Goal: Transaction & Acquisition: Book appointment/travel/reservation

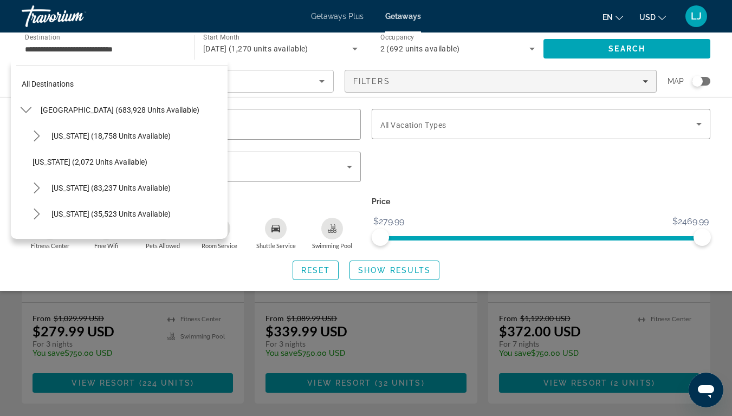
scroll to position [102, 0]
click at [644, 97] on app-map-search-filters "Lowest Price Filters Map Resort name Vacation Types All Vacation Types Bedroom …" at bounding box center [366, 81] width 710 height 32
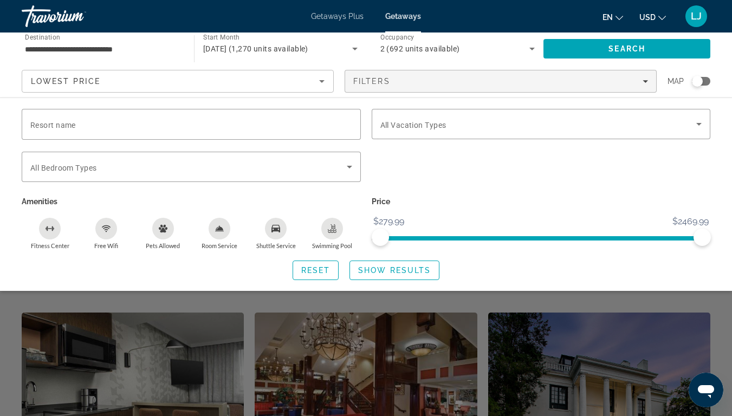
scroll to position [0, 0]
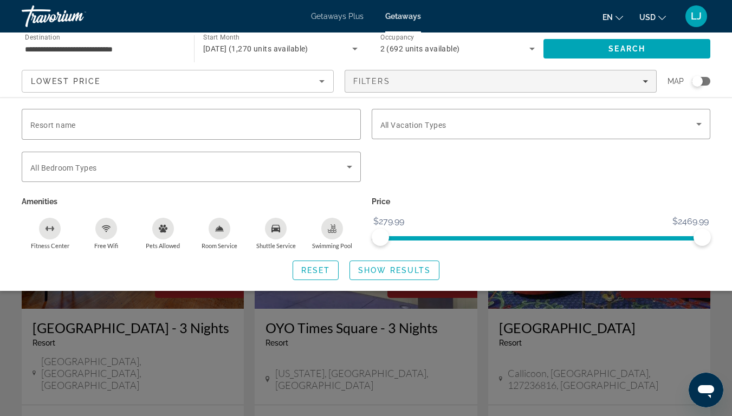
click at [214, 363] on div "Search widget" at bounding box center [366, 288] width 732 height 253
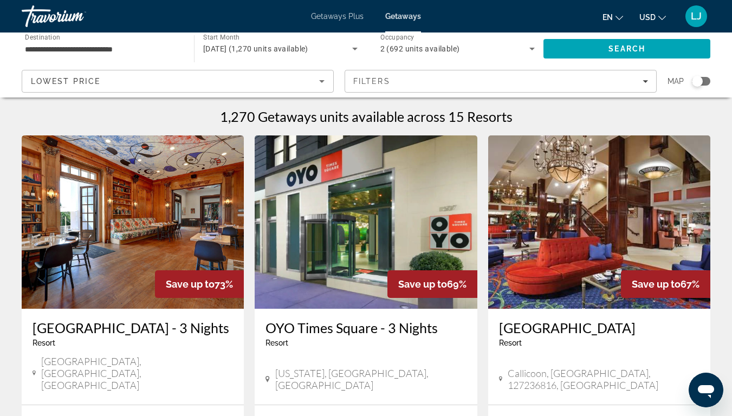
click at [189, 258] on img "Main content" at bounding box center [133, 221] width 222 height 173
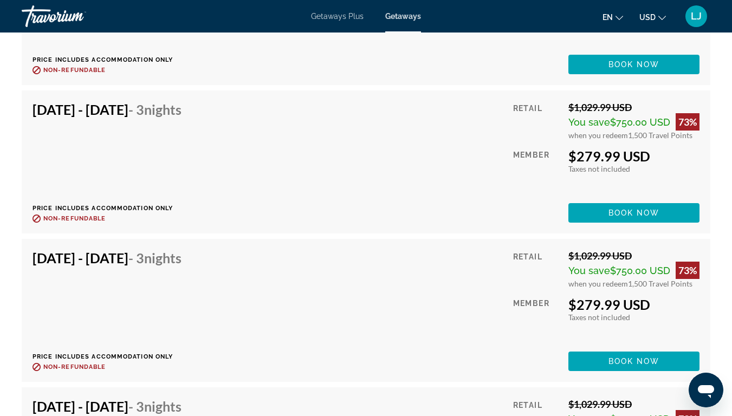
scroll to position [4755, 0]
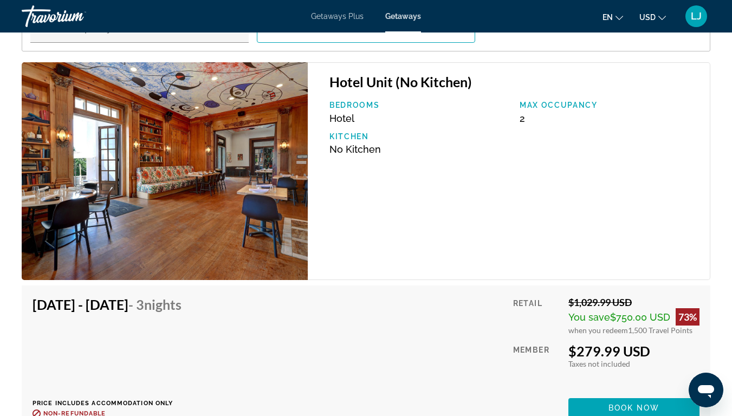
scroll to position [1729, 0]
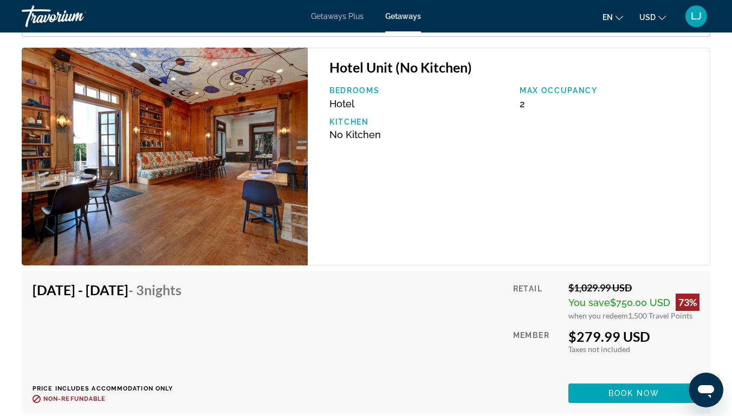
click at [301, 190] on img "Main content" at bounding box center [165, 157] width 286 height 218
click at [249, 177] on img "Main content" at bounding box center [165, 157] width 286 height 218
click at [645, 411] on div "[DATE] - [DATE] - 3 Nights Price includes accommodation only Refundable until :…" at bounding box center [366, 342] width 688 height 143
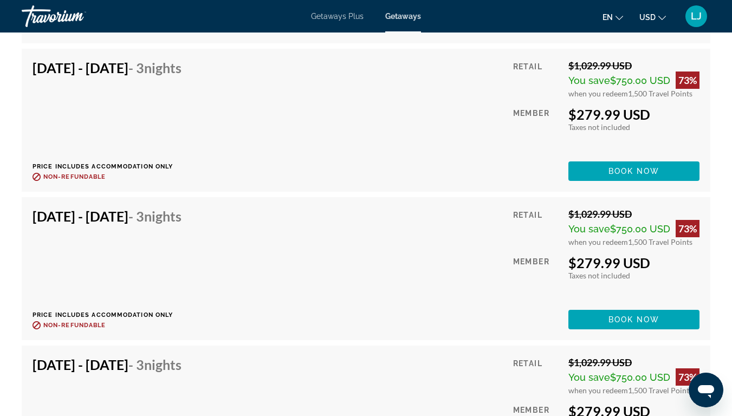
scroll to position [5437, 0]
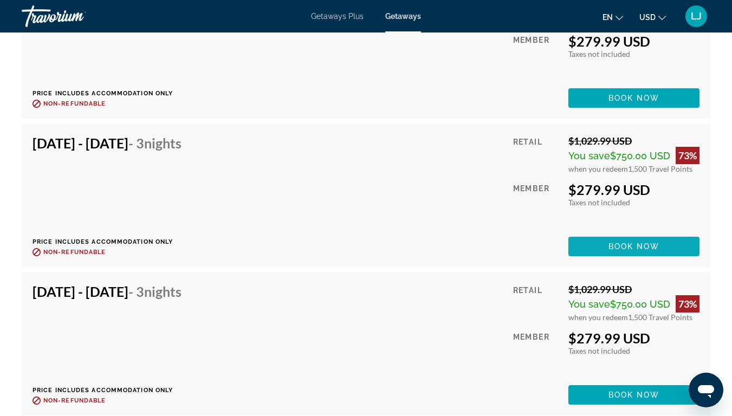
click at [590, 243] on span "Main content" at bounding box center [633, 246] width 131 height 26
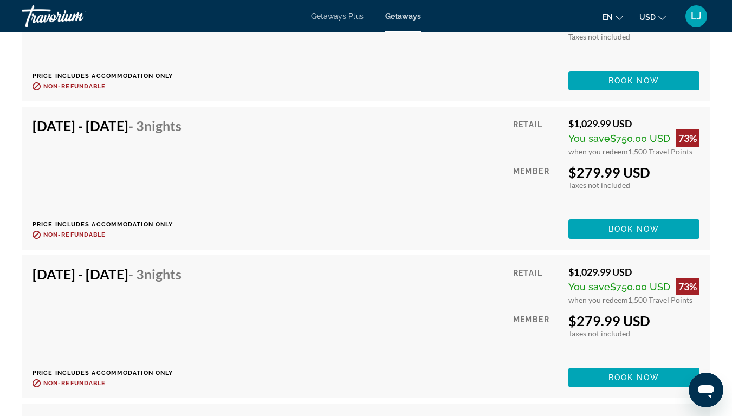
scroll to position [5143, 0]
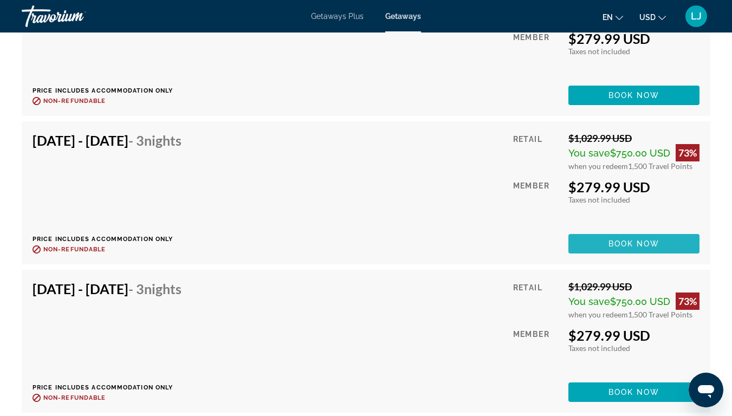
click at [591, 253] on span "Main content" at bounding box center [633, 244] width 131 height 26
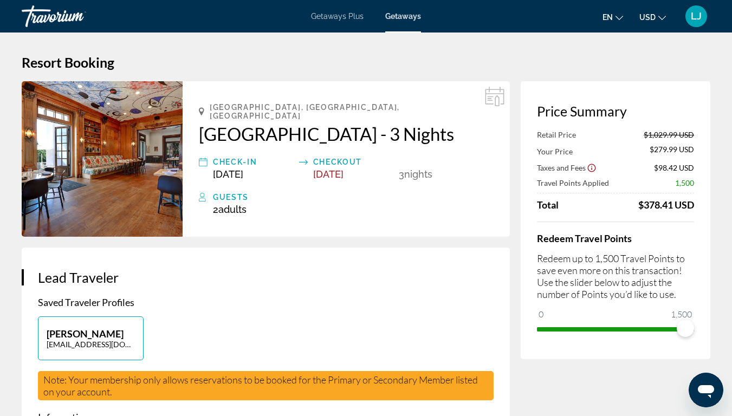
click at [591, 253] on p "Redeem up to 1,500 Travel Points to save even more on this transaction! Use the…" at bounding box center [615, 276] width 157 height 48
click at [98, 134] on img "Main content" at bounding box center [102, 158] width 161 height 155
